Goal: Contribute content

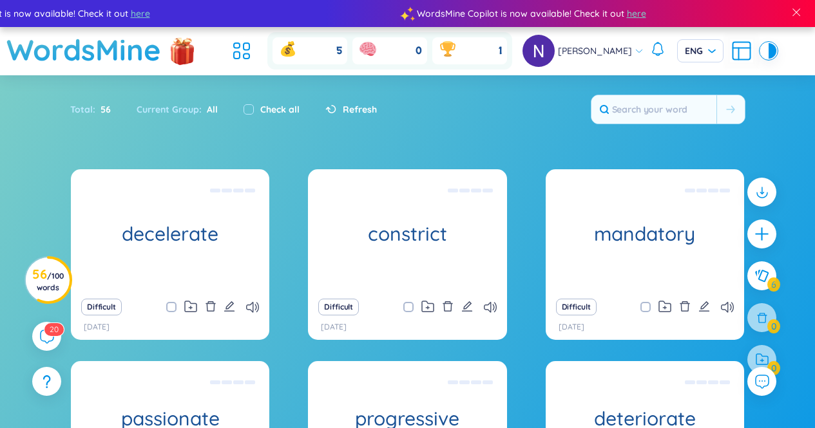
scroll to position [148, 0]
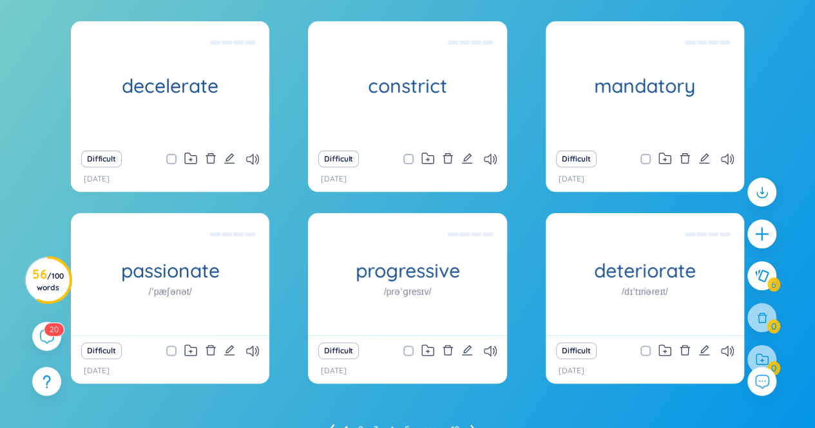
click at [272, 79] on div "decelerate làm chậm, giảm tốc Difficult [DATE] constrict (v) siết lại, thắt chặ…" at bounding box center [407, 210] width 673 height 379
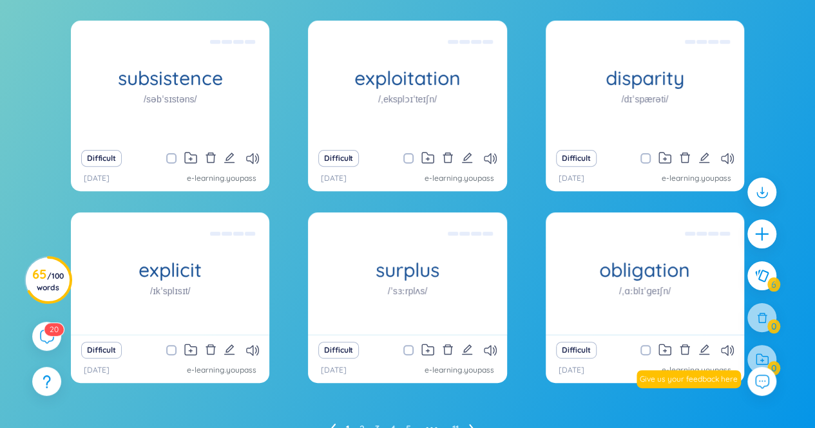
scroll to position [129, 0]
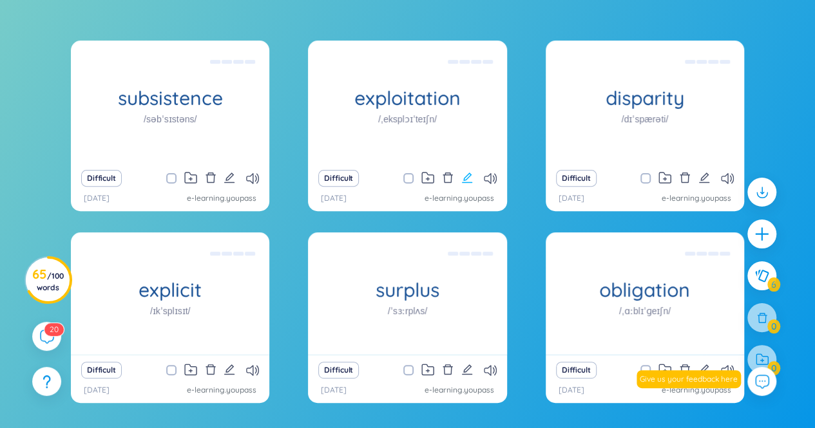
click at [470, 176] on icon "edit" at bounding box center [467, 178] width 10 height 10
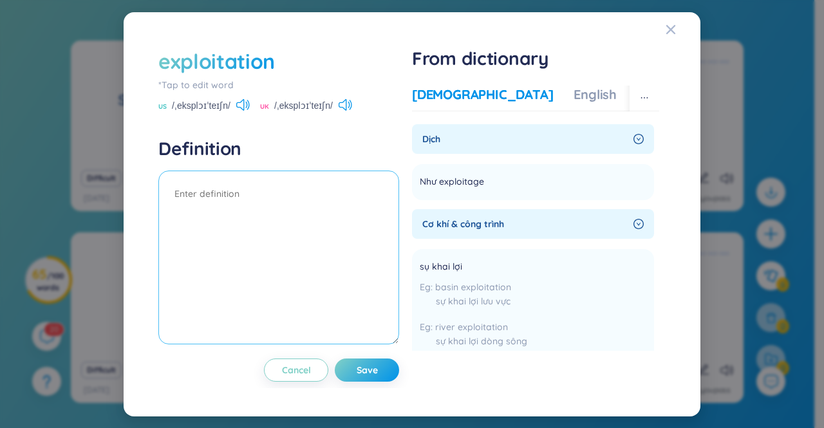
click at [234, 187] on textarea at bounding box center [278, 258] width 241 height 174
type textarea "khai thác (exploitation livestock)"
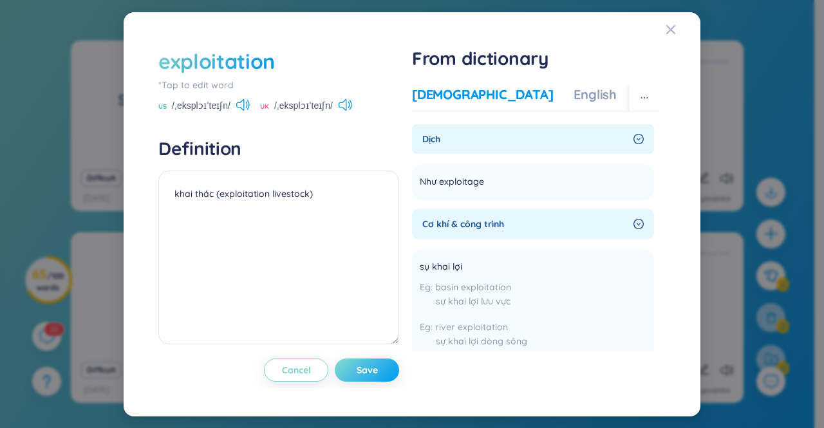
click at [372, 372] on span "Save" at bounding box center [367, 370] width 21 height 13
